Goal: Check status: Check status

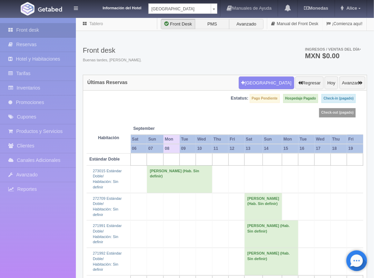
click at [154, 151] on th "07" at bounding box center [155, 148] width 17 height 9
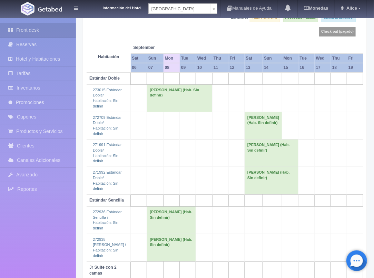
scroll to position [137, 0]
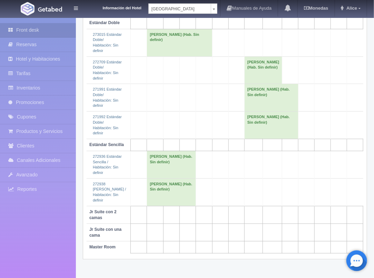
click at [161, 171] on td "[PERSON_NAME] (Hab. Sin definir)" at bounding box center [171, 165] width 49 height 28
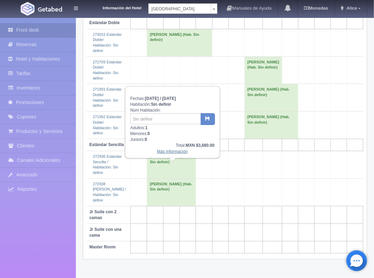
click at [169, 149] on link "Más Información" at bounding box center [172, 151] width 31 height 5
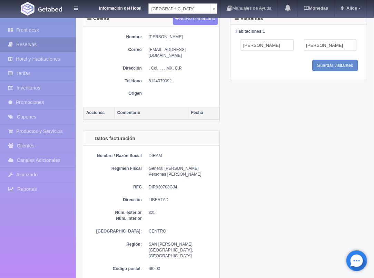
scroll to position [345, 0]
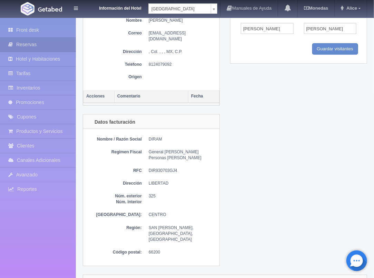
drag, startPoint x: 194, startPoint y: 183, endPoint x: 192, endPoint y: 188, distance: 5.6
click at [192, 200] on dd at bounding box center [182, 203] width 67 height 6
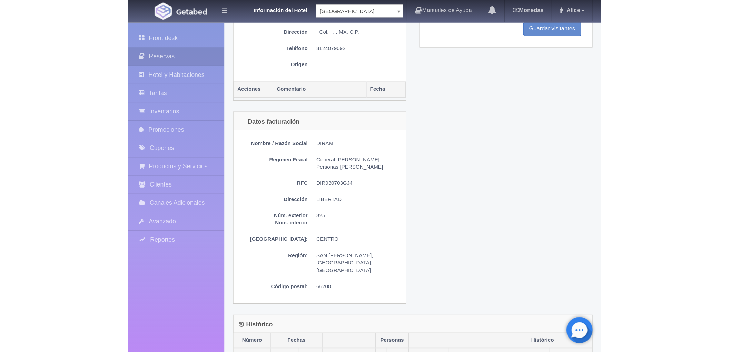
scroll to position [383, 0]
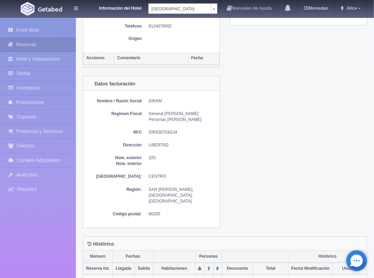
click at [205, 159] on div "Nombre / Razón Social DIRAM Regimen Fiscal General de Ley Personas Morales RFC …" at bounding box center [151, 159] width 136 height 137
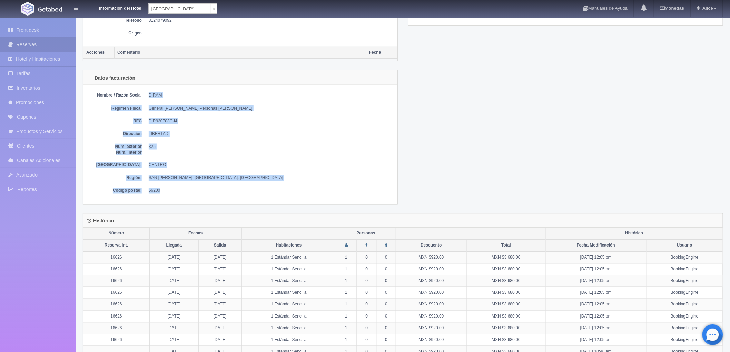
drag, startPoint x: 93, startPoint y: 91, endPoint x: 247, endPoint y: 172, distance: 173.7
click at [281, 194] on div "Nombre / Razón Social DIRAM Regimen Fiscal General de Ley Personas Morales RFC …" at bounding box center [240, 144] width 314 height 119
drag, startPoint x: 187, startPoint y: 145, endPoint x: 212, endPoint y: 132, distance: 28.5
click at [212, 132] on dd "LIBERTAD" at bounding box center [271, 134] width 245 height 6
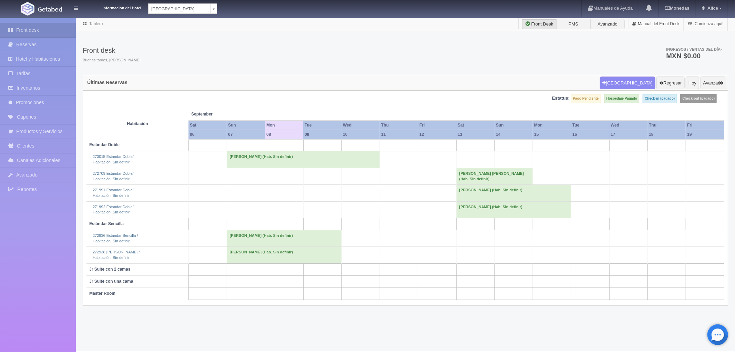
click at [242, 253] on td "[PERSON_NAME] (Hab. Sin definir)" at bounding box center [284, 255] width 115 height 17
click at [283, 236] on link "Más Información" at bounding box center [284, 236] width 31 height 5
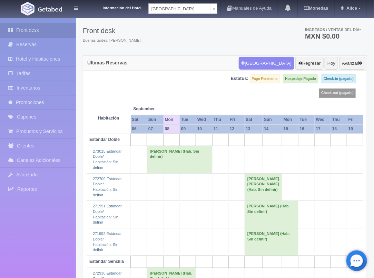
scroll to position [137, 0]
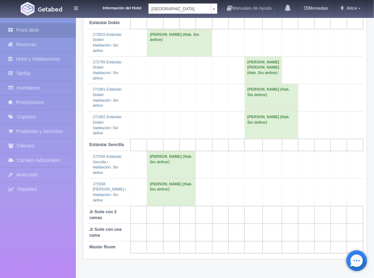
click at [155, 168] on td "[PERSON_NAME] (Hab. Sin definir)" at bounding box center [171, 165] width 49 height 28
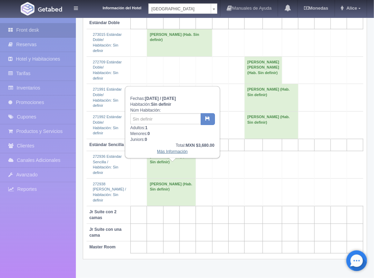
click at [171, 151] on link "Más Información" at bounding box center [172, 151] width 31 height 5
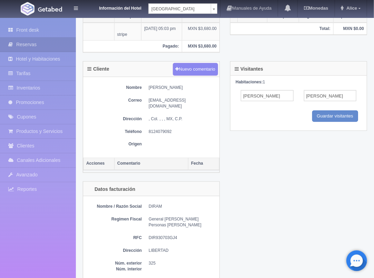
scroll to position [230, 0]
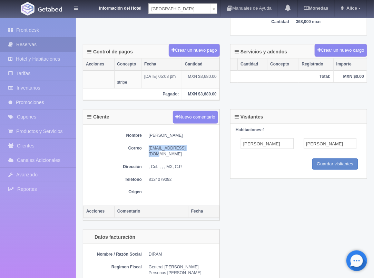
drag, startPoint x: 149, startPoint y: 147, endPoint x: 190, endPoint y: 148, distance: 41.7
click at [190, 148] on dd "kgonzalez@diram.com" at bounding box center [182, 151] width 67 height 12
copy dd "kgonzalez@diram.com"
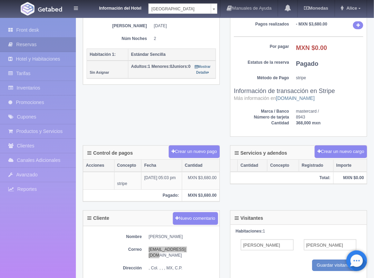
scroll to position [115, 0]
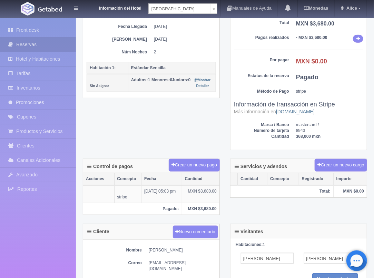
click at [219, 129] on div "Detalle General Núm. reserva interna 16626 Núm de reserva 272936 Referencia de …" at bounding box center [225, 52] width 294 height 214
click at [243, 146] on div "Sub Total MXN $4,038.64 Descuento - MXN $920.00 Impuestos MXN $561.36 Servicios…" at bounding box center [298, 54] width 136 height 191
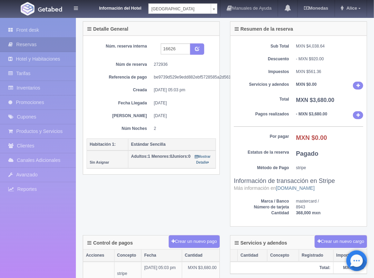
scroll to position [0, 0]
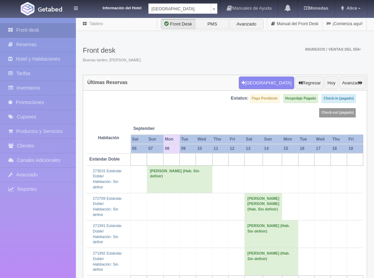
scroll to position [137, 0]
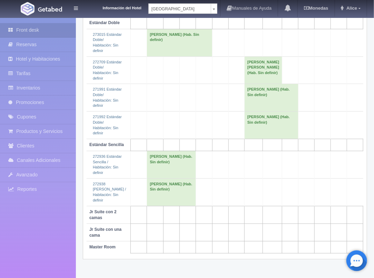
click at [157, 200] on td "[PERSON_NAME] (Hab. Sin definir)" at bounding box center [171, 193] width 49 height 28
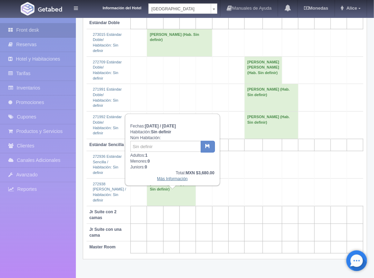
click at [164, 178] on link "Más Información" at bounding box center [172, 179] width 31 height 5
